Goal: Information Seeking & Learning: Learn about a topic

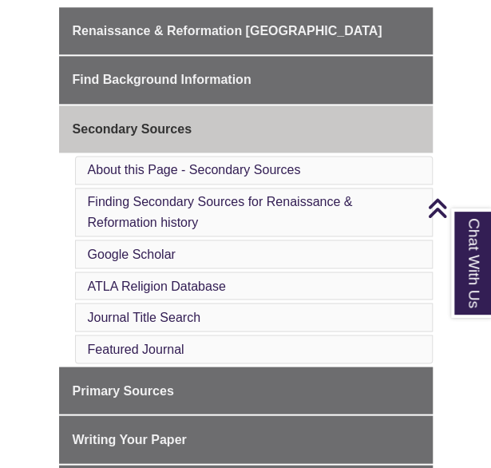
scroll to position [490, 0]
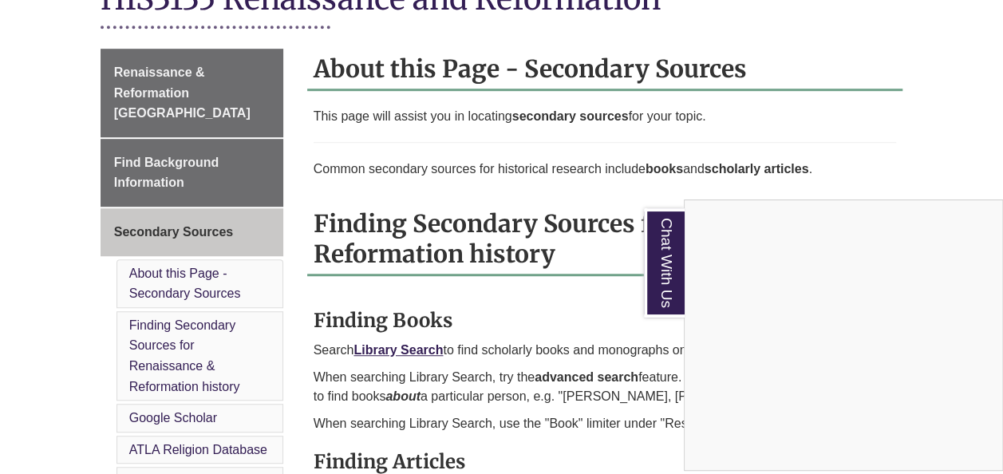
scroll to position [421, 0]
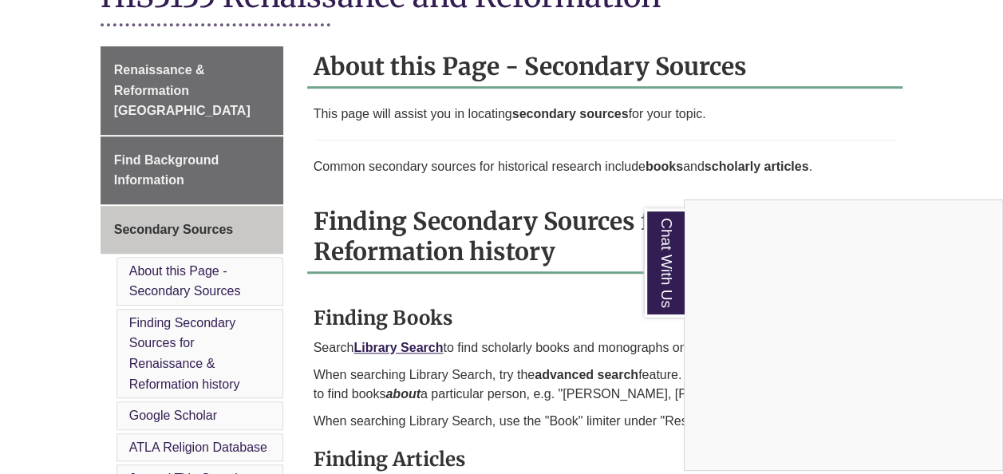
click at [197, 132] on div "Chat With Us" at bounding box center [501, 237] width 1003 height 474
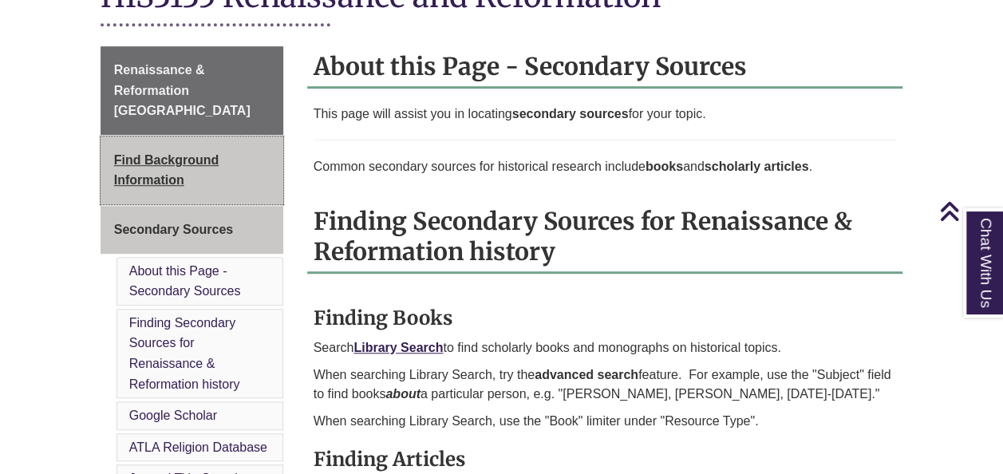
click at [206, 153] on span "Find Background Information" at bounding box center [166, 170] width 105 height 34
